Goal: Task Accomplishment & Management: Use online tool/utility

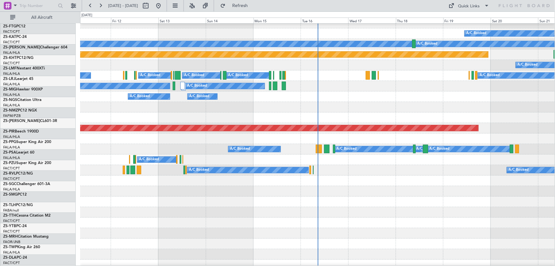
scroll to position [289, 0]
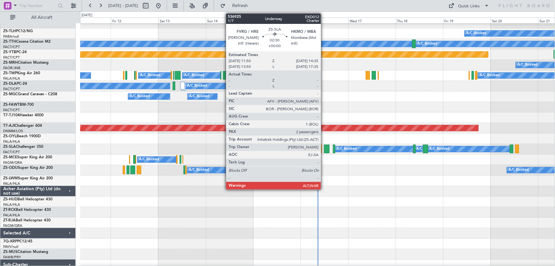
click at [324, 151] on div at bounding box center [327, 148] width 6 height 9
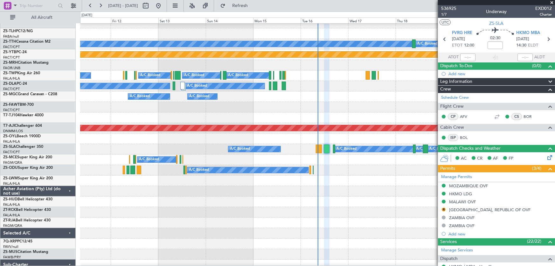
click at [552, 2] on span at bounding box center [552, 3] width 6 height 6
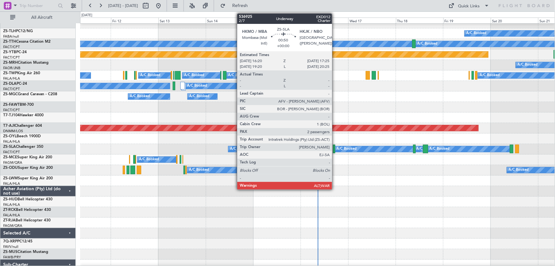
click at [335, 150] on div at bounding box center [334, 148] width 2 height 9
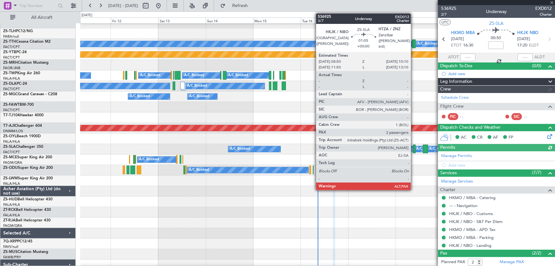
click at [414, 150] on div at bounding box center [414, 148] width 3 height 9
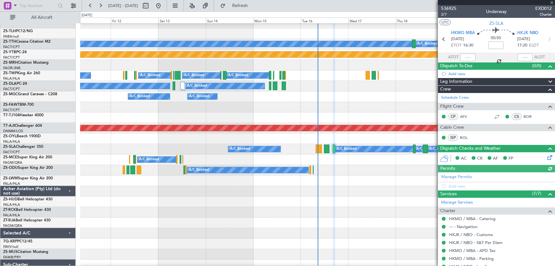
click at [413, 149] on div at bounding box center [414, 148] width 3 height 9
type input "6"
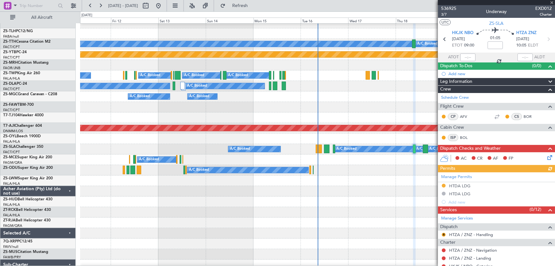
click at [551, 3] on div at bounding box center [496, 2] width 117 height 5
click at [551, 3] on span at bounding box center [552, 3] width 6 height 6
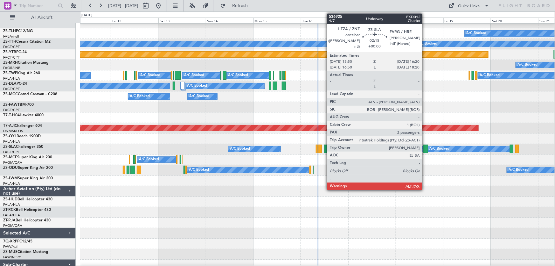
click at [425, 148] on div at bounding box center [425, 148] width 5 height 9
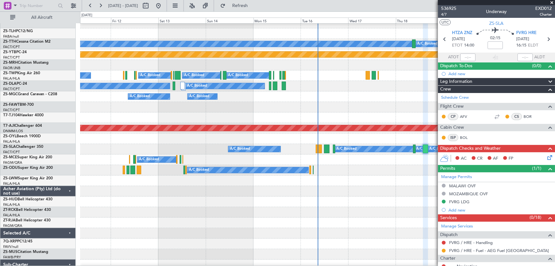
click at [552, 3] on span at bounding box center [552, 3] width 6 height 6
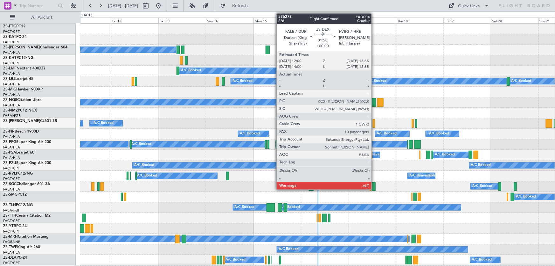
scroll to position [0, 0]
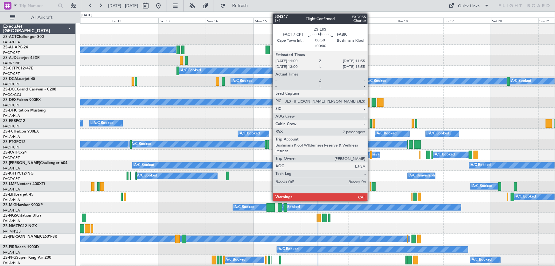
click at [370, 123] on div at bounding box center [371, 123] width 2 height 9
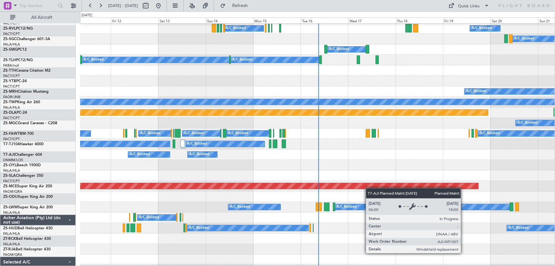
scroll to position [231, 0]
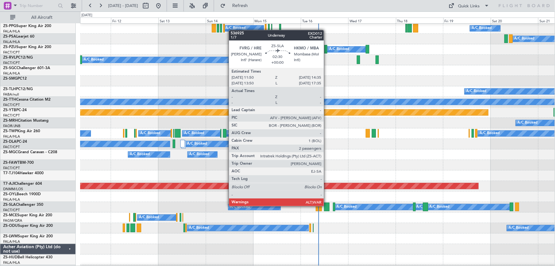
click at [327, 206] on div at bounding box center [327, 206] width 6 height 9
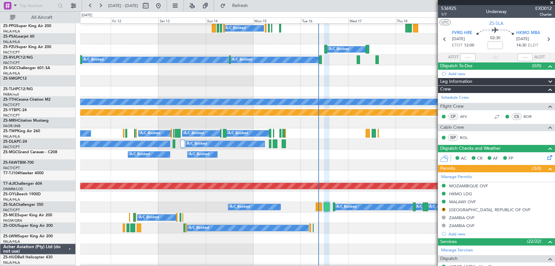
click at [552, 0] on span at bounding box center [552, 3] width 6 height 6
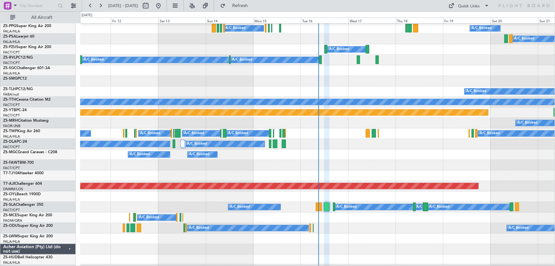
type input "0"
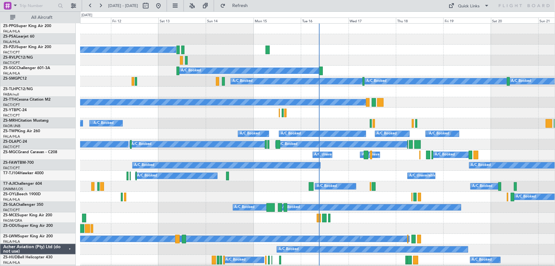
scroll to position [0, 0]
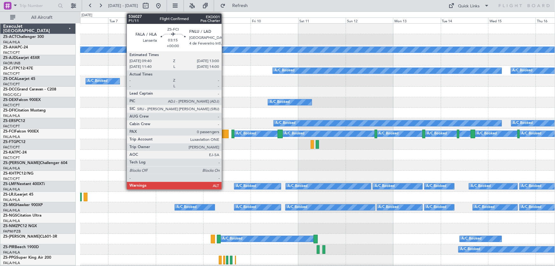
click at [225, 134] on div at bounding box center [225, 133] width 7 height 9
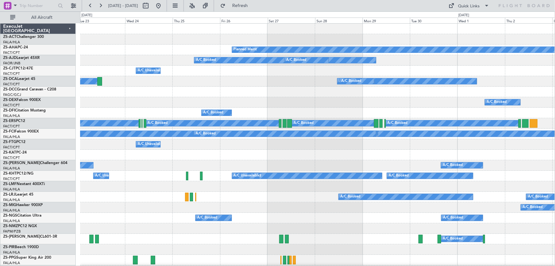
click at [555, 184] on div "Planned Maint A/C Booked A/C Booked A/C Unavailable A/C Booked A/C Booked A/C B…" at bounding box center [277, 138] width 555 height 254
